Goal: Task Accomplishment & Management: Use online tool/utility

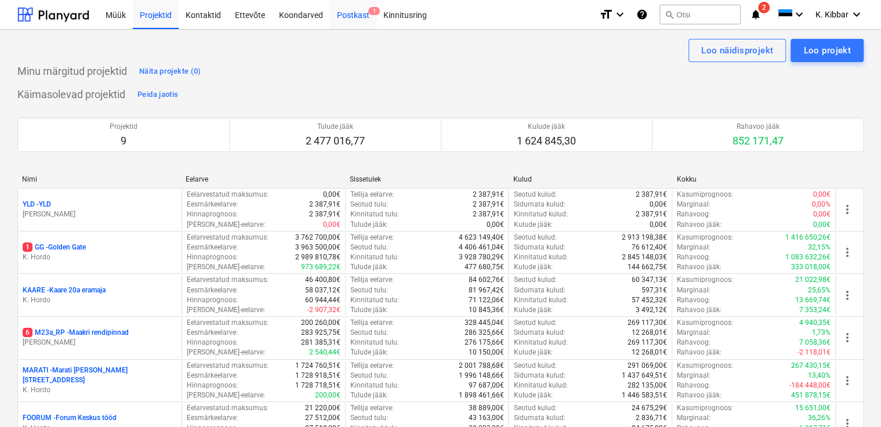
click at [346, 11] on div "Postkast 1" at bounding box center [353, 14] width 46 height 30
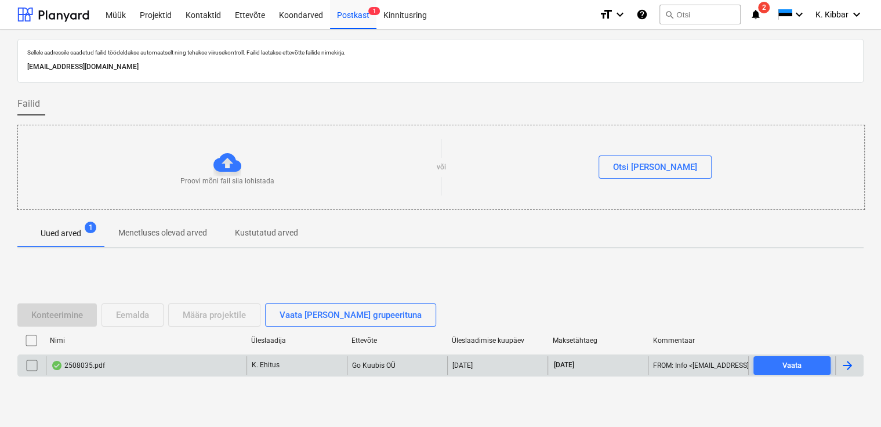
click at [84, 365] on div "2508035.pdf" at bounding box center [78, 365] width 54 height 9
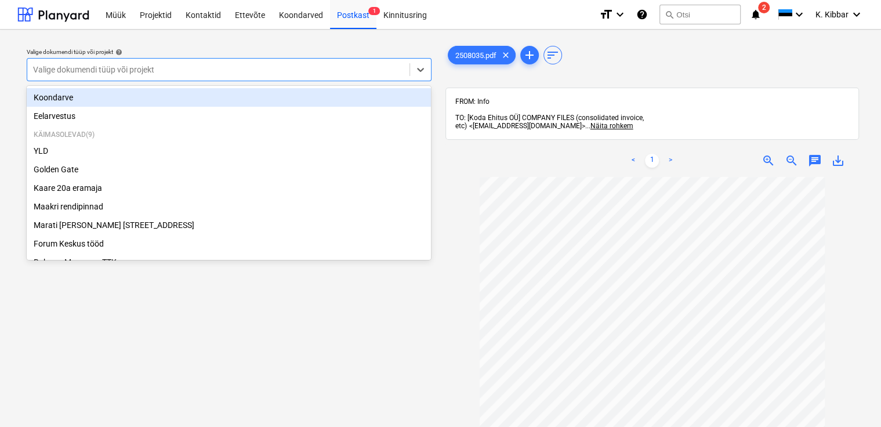
click at [166, 67] on div at bounding box center [218, 70] width 371 height 12
click at [97, 100] on div "Koondarve" at bounding box center [229, 97] width 404 height 19
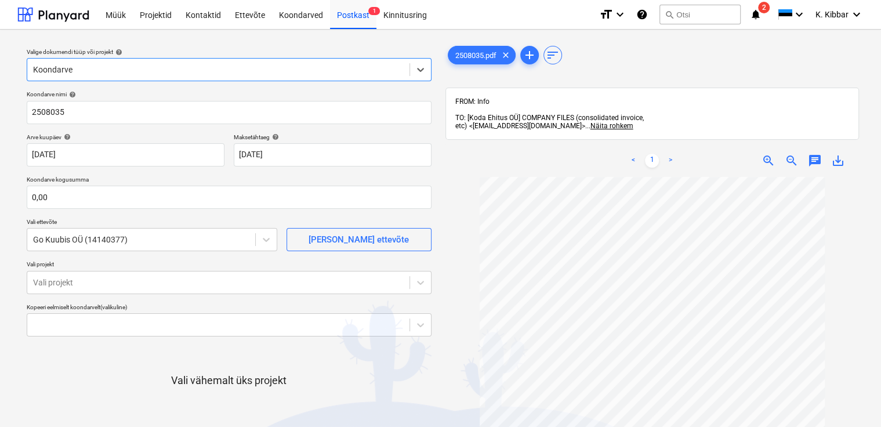
scroll to position [46, 0]
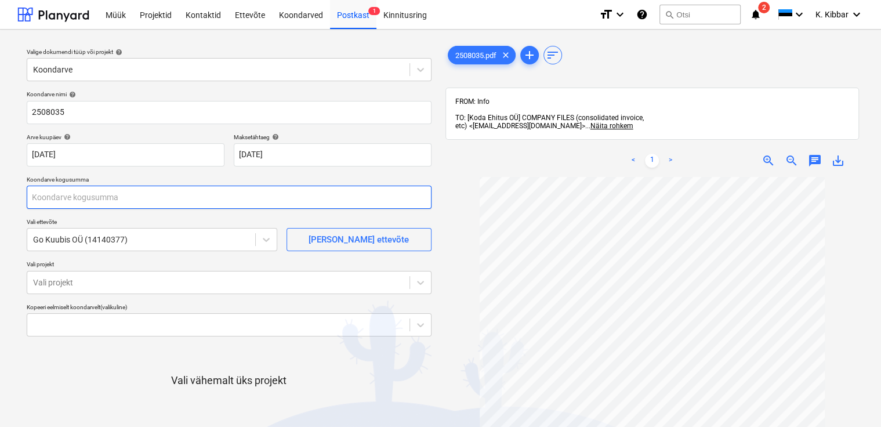
click at [84, 192] on input "text" at bounding box center [229, 197] width 405 height 23
type input "156,00"
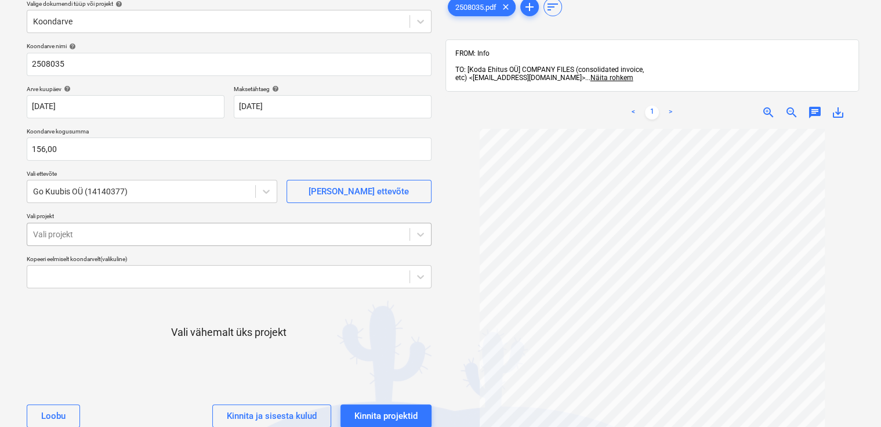
click at [141, 290] on body "Müük Projektid Kontaktid Ettevõte Koondarved Postkast 1 Kinnitusring format_siz…" at bounding box center [440, 165] width 881 height 427
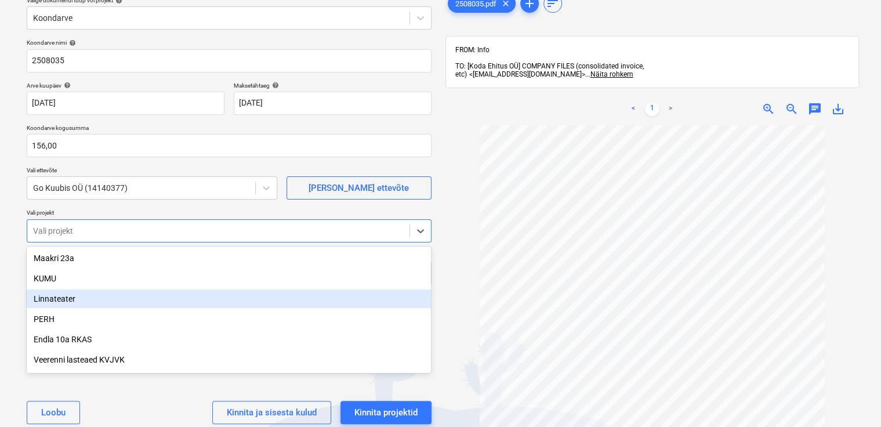
scroll to position [52, 0]
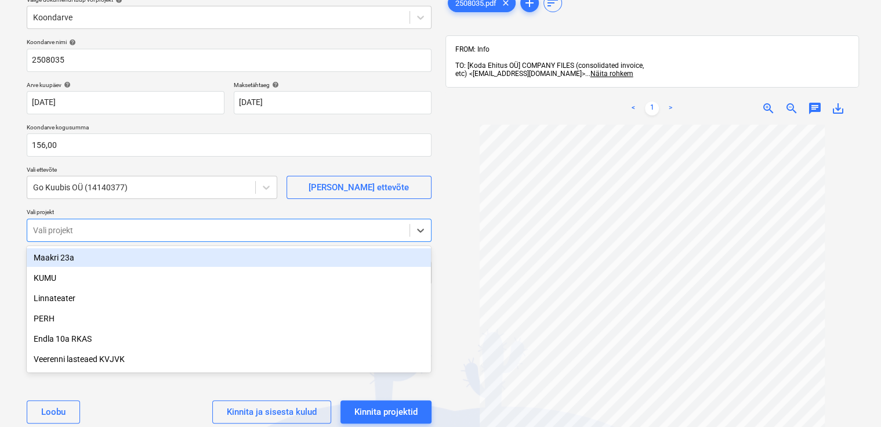
click at [136, 258] on div "Maakri 23a" at bounding box center [229, 257] width 404 height 19
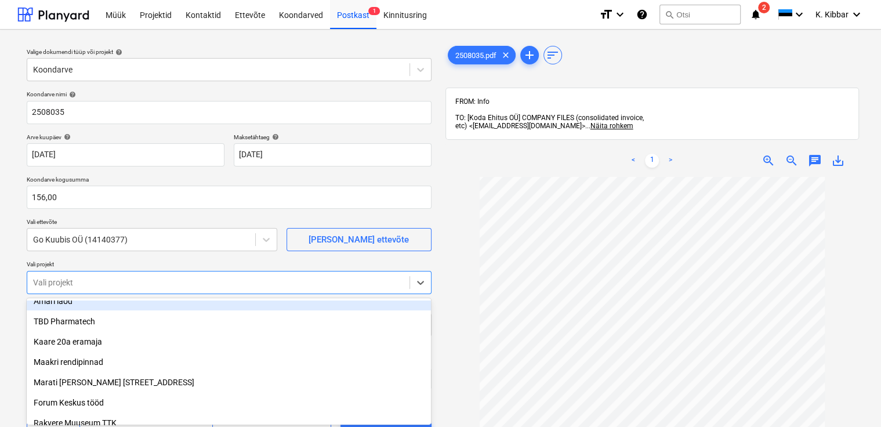
scroll to position [96, 0]
click at [446, 307] on div at bounding box center [652, 374] width 414 height 394
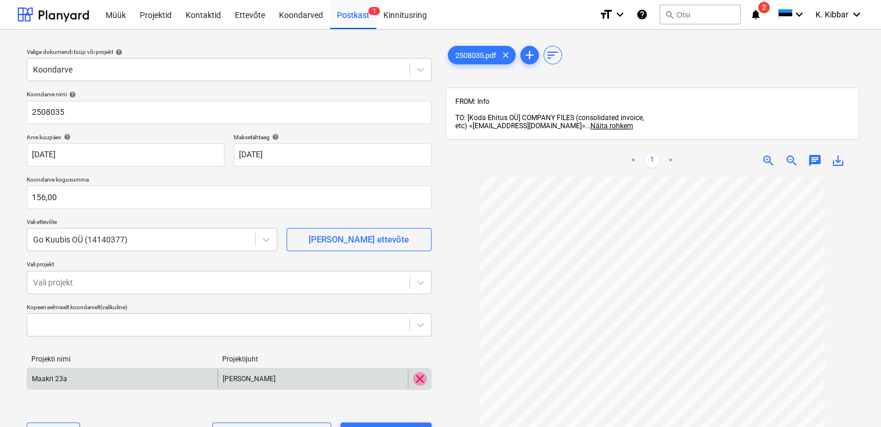
click at [418, 382] on span "clear" at bounding box center [420, 379] width 14 height 14
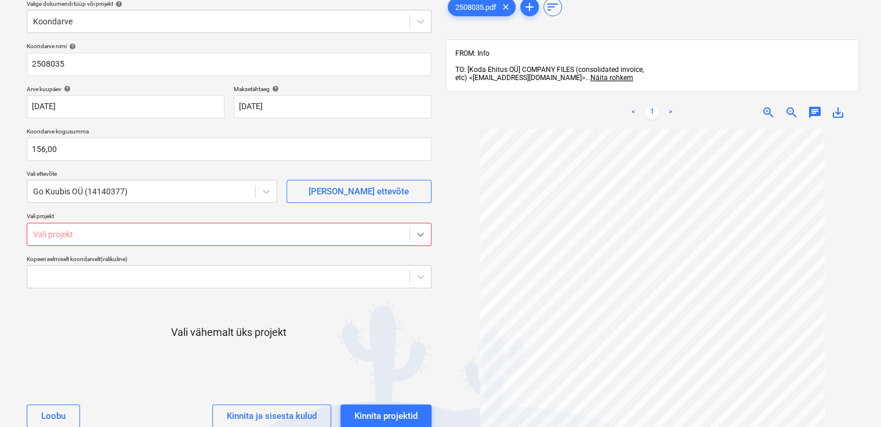
click at [416, 278] on body "Müük Projektid Kontaktid Ettevõte Koondarved Postkast 1 Kinnitusring format_siz…" at bounding box center [440, 165] width 881 height 427
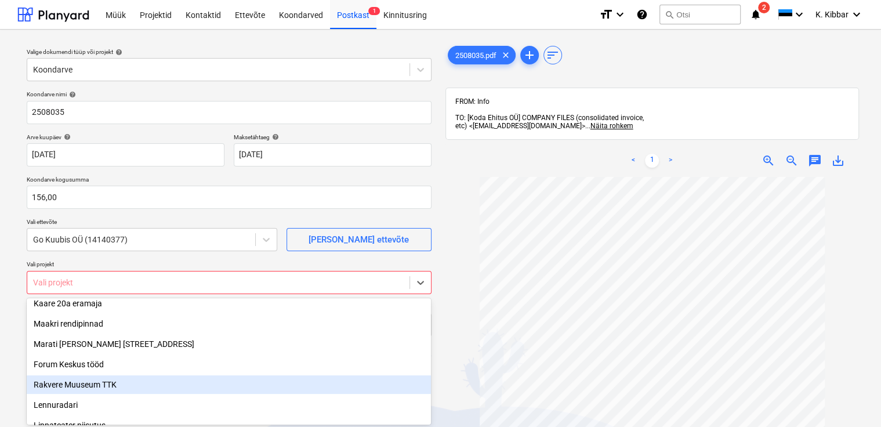
scroll to position [302, 0]
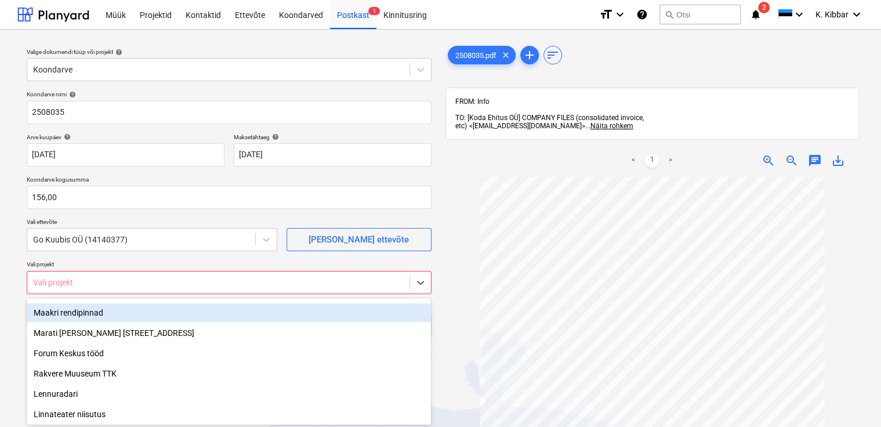
click at [129, 309] on div "Maakri rendipinnad" at bounding box center [229, 312] width 404 height 19
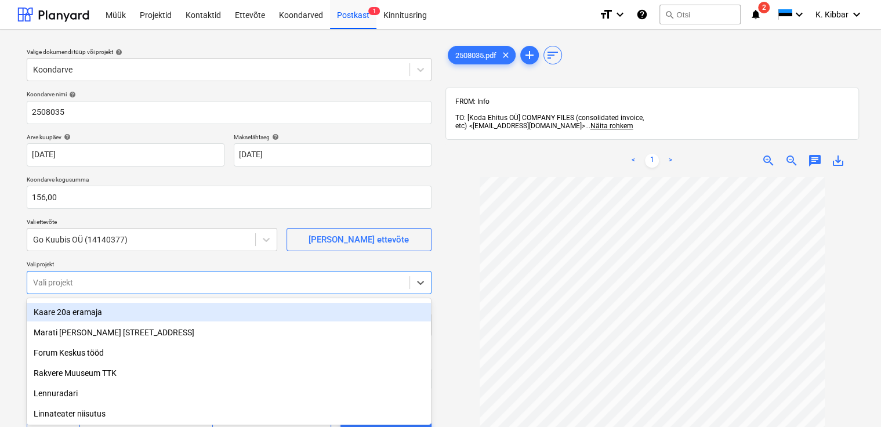
scroll to position [282, 0]
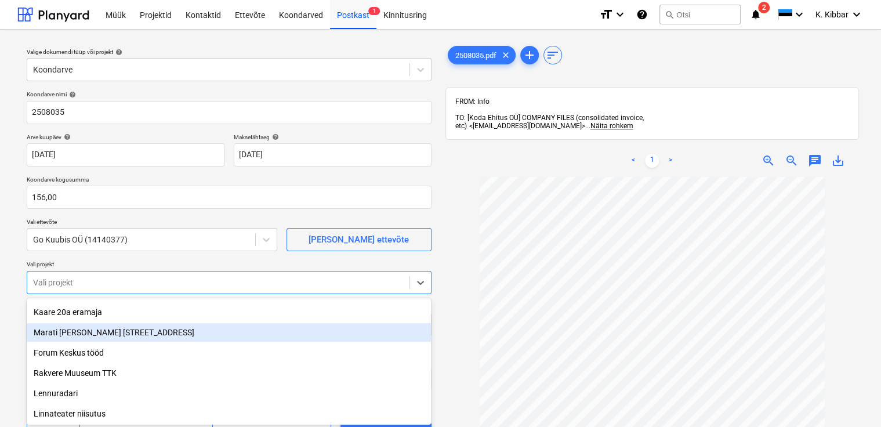
click at [130, 334] on div "Marati [PERSON_NAME] [STREET_ADDRESS]" at bounding box center [229, 332] width 404 height 19
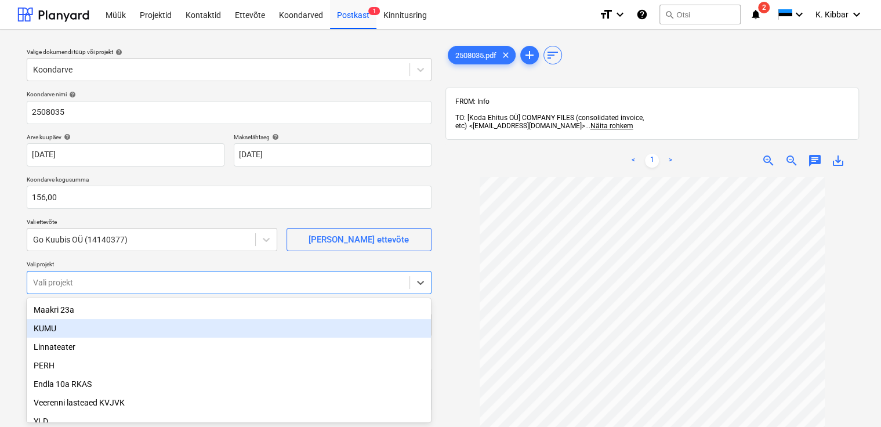
click at [445, 336] on div at bounding box center [652, 374] width 414 height 394
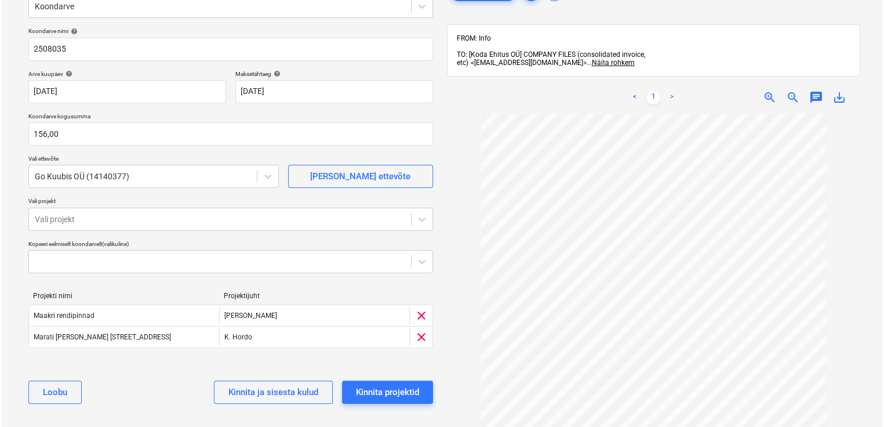
scroll to position [93, 0]
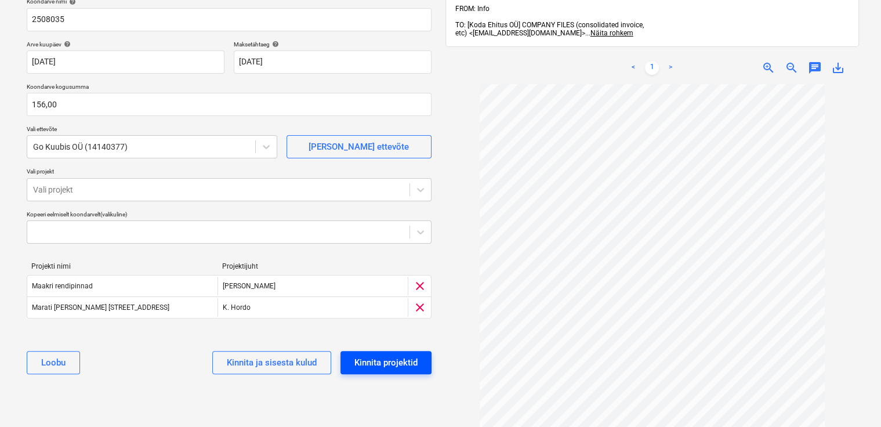
click at [396, 368] on div "Kinnita projektid" at bounding box center [385, 362] width 63 height 15
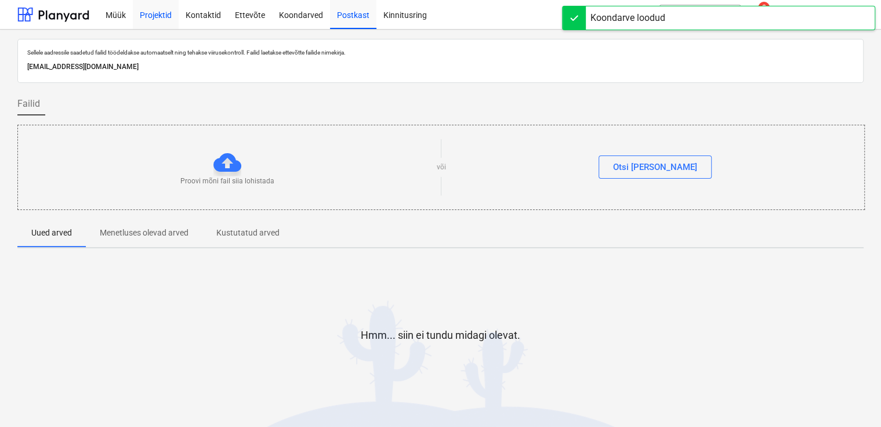
click at [163, 14] on div "Projektid" at bounding box center [156, 14] width 46 height 30
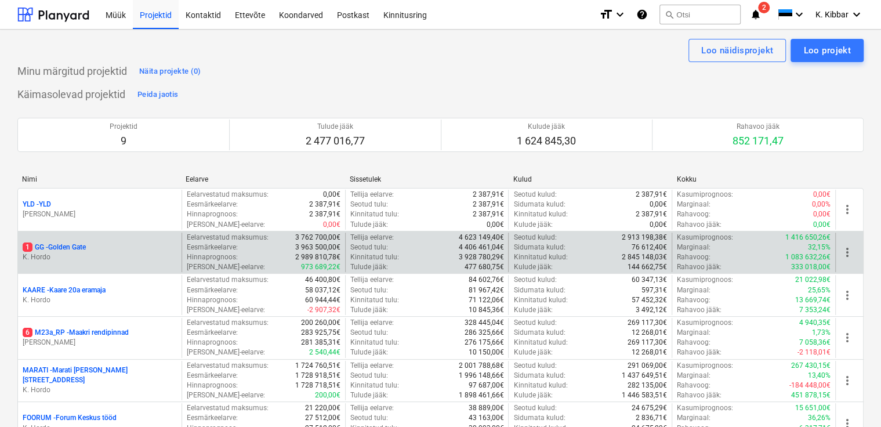
click at [70, 242] on p "1 GG - [GEOGRAPHIC_DATA]" at bounding box center [54, 247] width 63 height 10
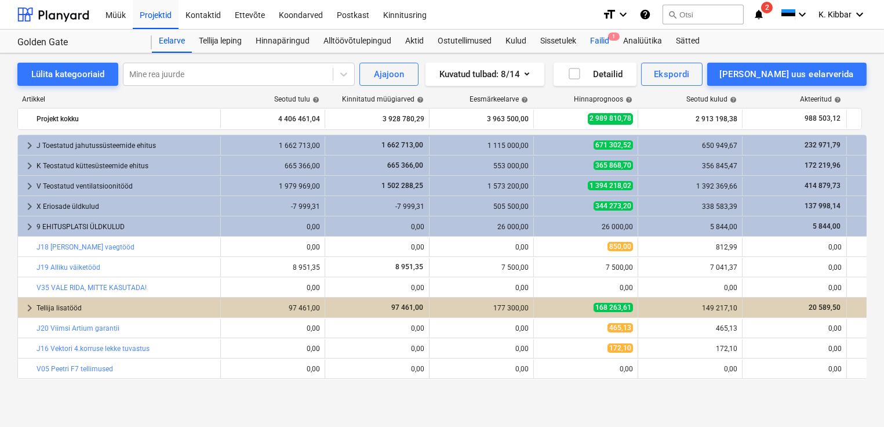
click at [607, 42] on div "Failid 1" at bounding box center [599, 41] width 33 height 23
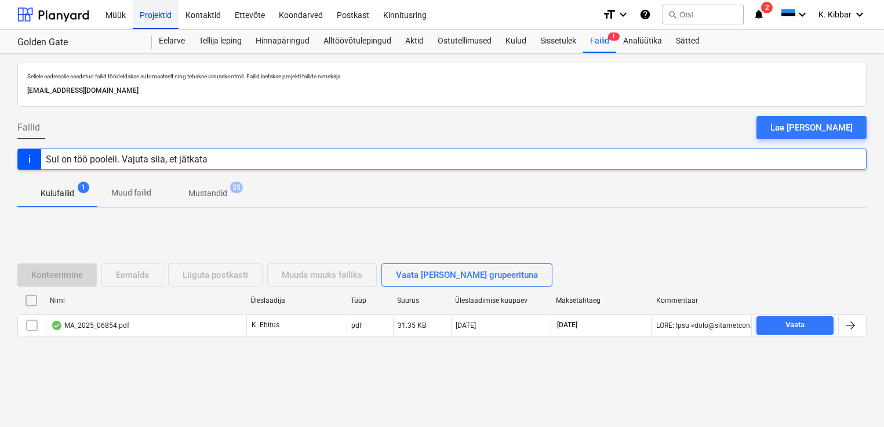
click at [161, 16] on div "Projektid" at bounding box center [156, 14] width 46 height 30
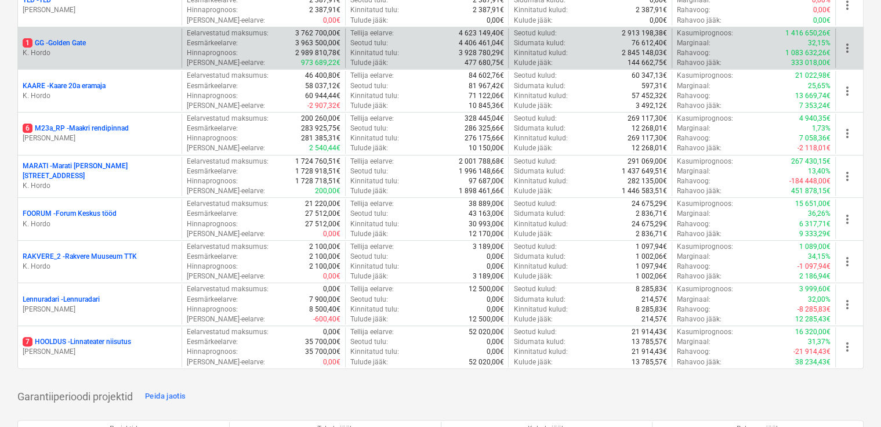
scroll to position [232, 0]
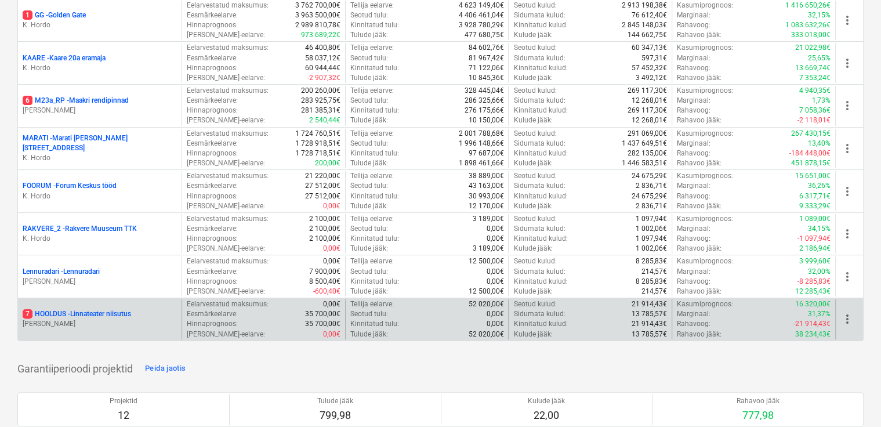
click at [107, 310] on p "7 HOOLDUS - Linnateater niisutus" at bounding box center [77, 314] width 108 height 10
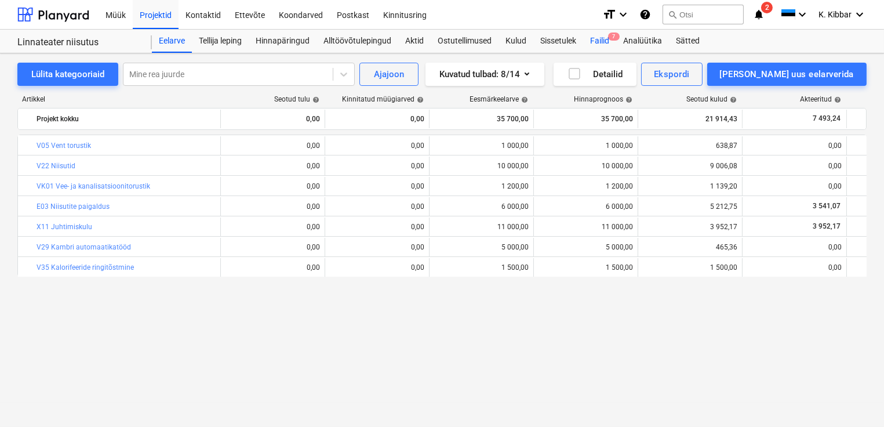
click at [607, 34] on div "Failid 7" at bounding box center [599, 41] width 33 height 23
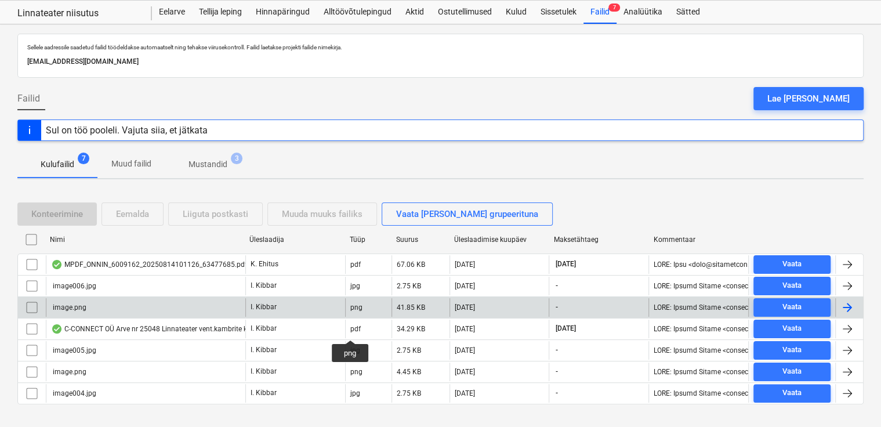
scroll to position [45, 0]
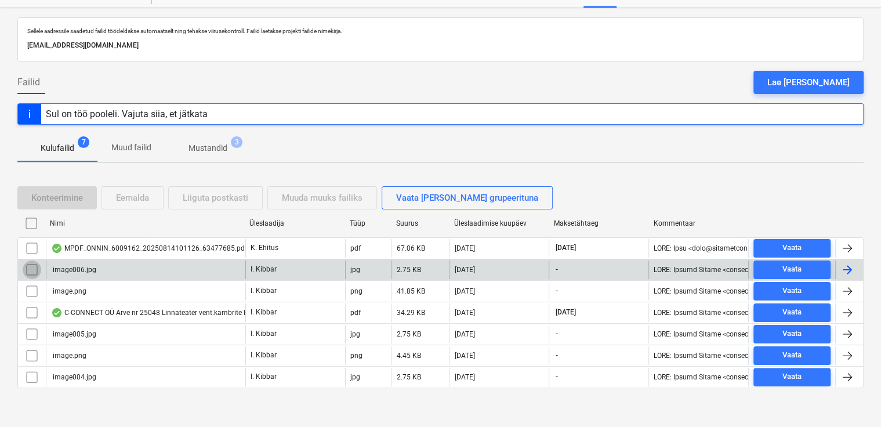
click at [35, 267] on input "checkbox" at bounding box center [32, 269] width 19 height 19
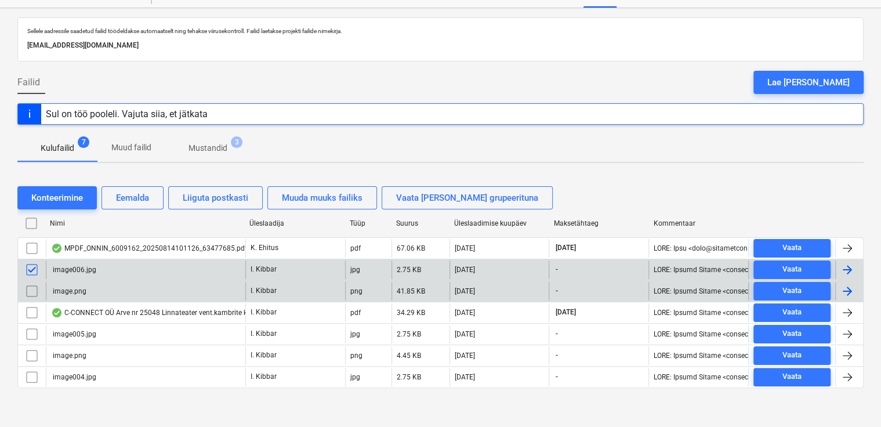
click at [31, 290] on input "checkbox" at bounding box center [32, 291] width 19 height 19
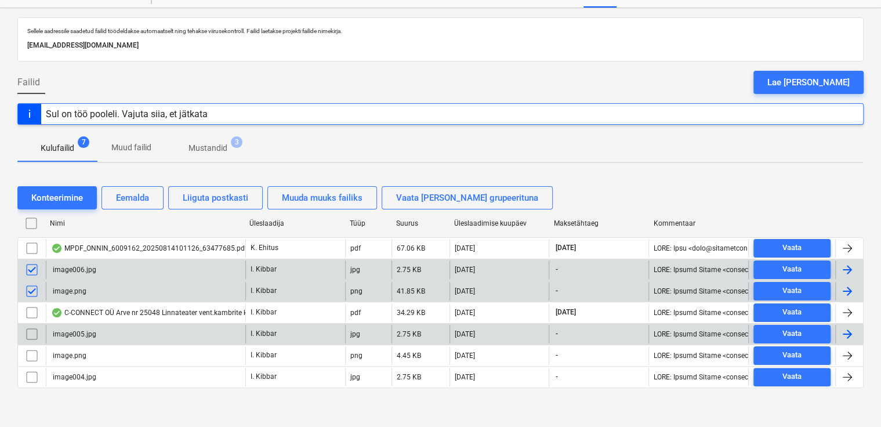
click at [33, 331] on input "checkbox" at bounding box center [32, 334] width 19 height 19
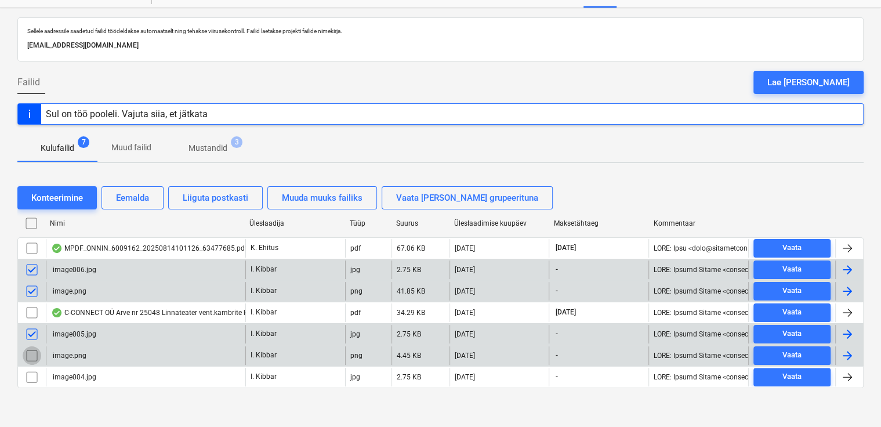
click at [30, 351] on input "checkbox" at bounding box center [32, 355] width 19 height 19
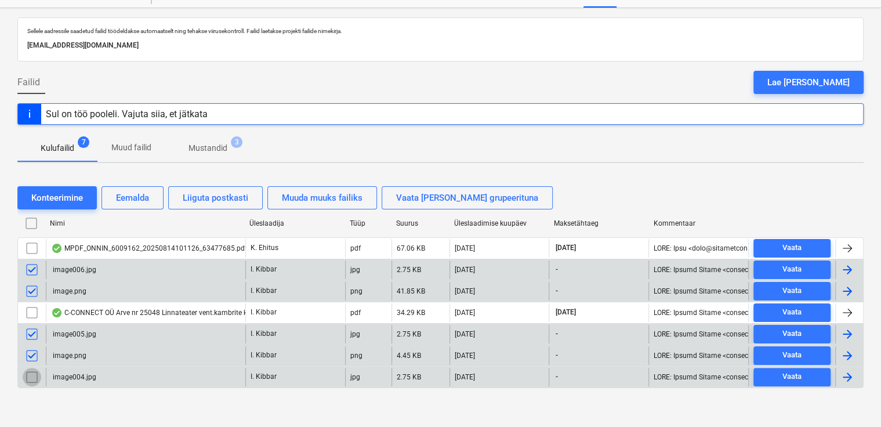
click at [32, 371] on input "checkbox" at bounding box center [32, 377] width 19 height 19
click at [138, 197] on div "Eemalda" at bounding box center [132, 197] width 33 height 15
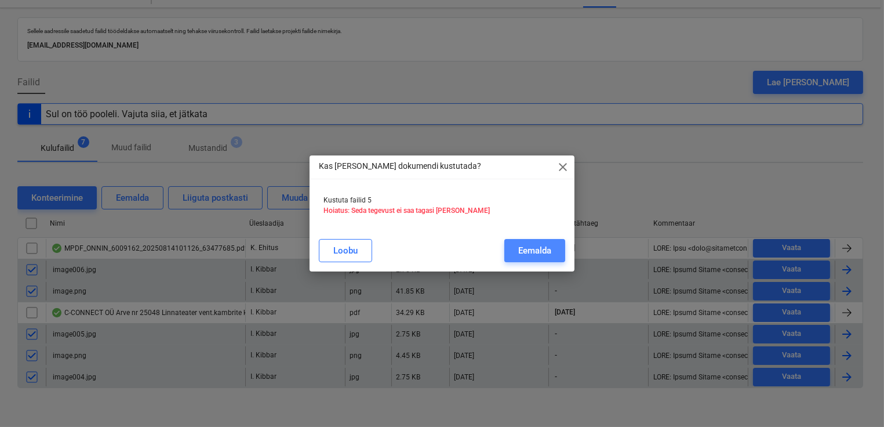
click at [525, 252] on div "Eemalda" at bounding box center [535, 250] width 33 height 15
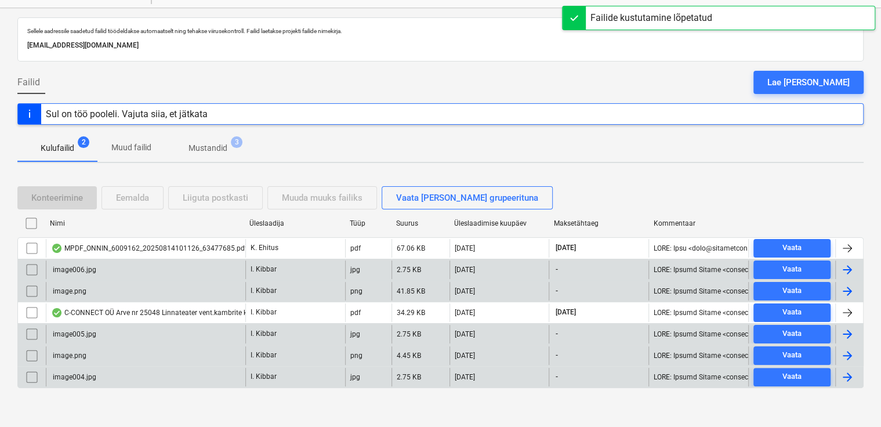
scroll to position [0, 0]
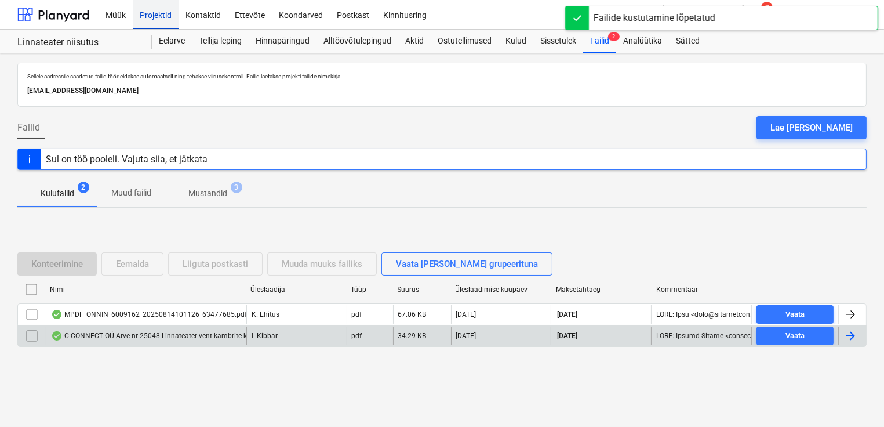
click at [158, 20] on div "Projektid" at bounding box center [156, 14] width 46 height 30
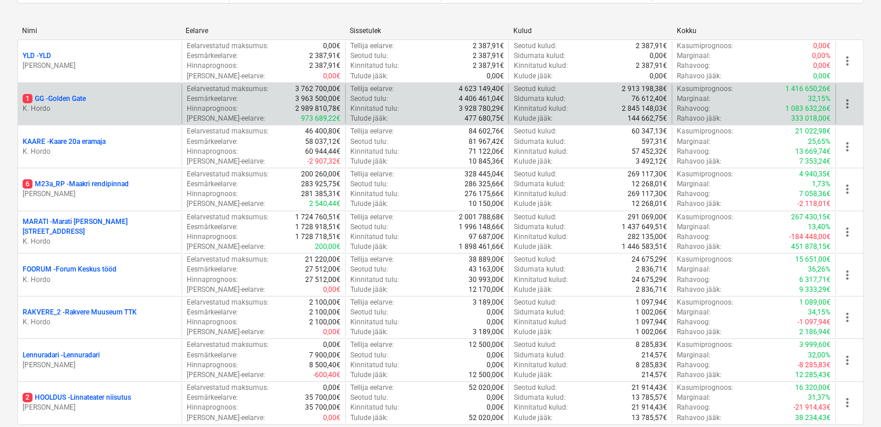
scroll to position [186, 0]
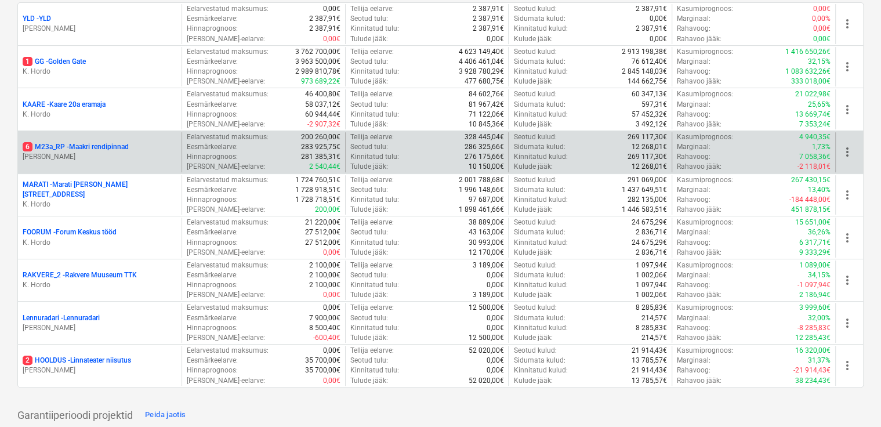
click at [92, 147] on p "6 M23a_RP - Maakri rendipinnad" at bounding box center [76, 147] width 106 height 10
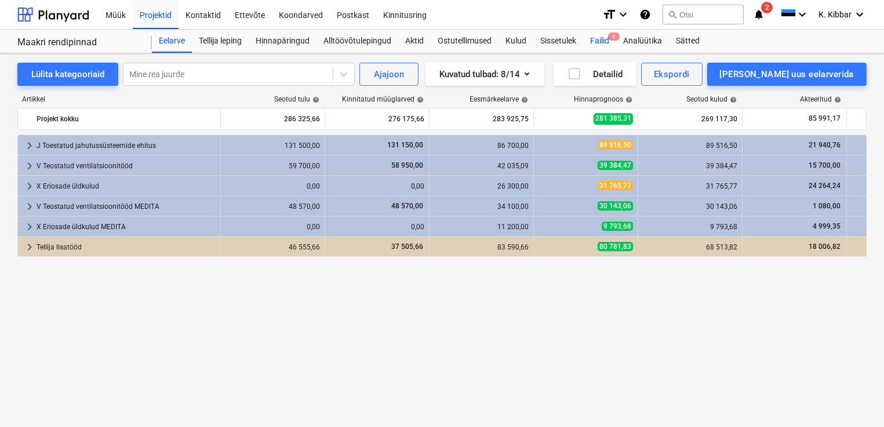
click at [604, 45] on div "Failid 6" at bounding box center [599, 41] width 33 height 23
